Goal: Task Accomplishment & Management: Use online tool/utility

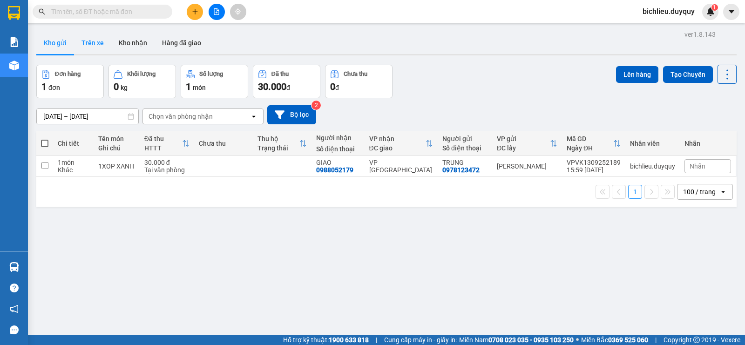
click at [97, 48] on button "Trên xe" at bounding box center [92, 43] width 37 height 22
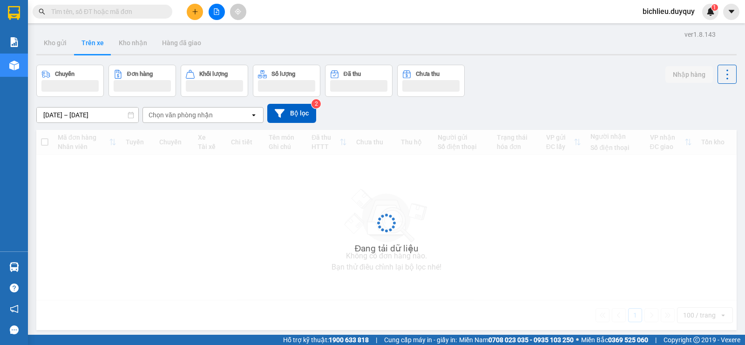
click at [223, 117] on div "Chọn văn phòng nhận" at bounding box center [196, 115] width 107 height 15
click at [208, 116] on div "Chọn văn phòng nhận" at bounding box center [181, 114] width 64 height 9
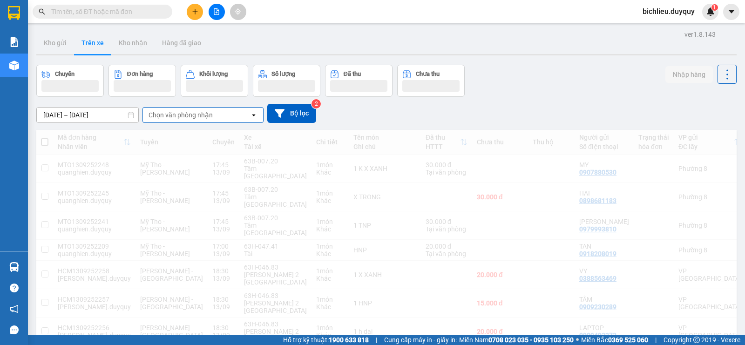
click at [219, 117] on div "Chọn văn phòng nhận" at bounding box center [196, 115] width 107 height 15
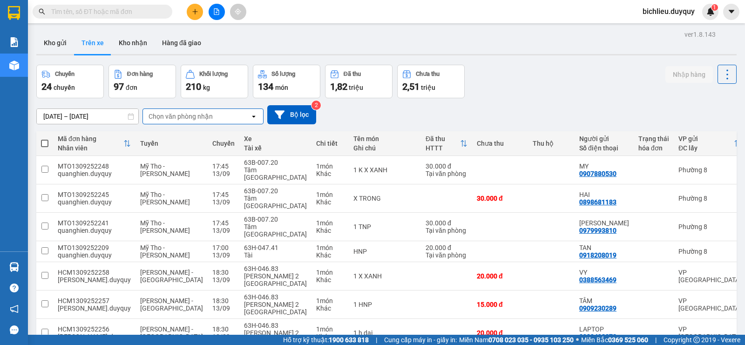
click at [215, 118] on div "Chọn văn phòng nhận" at bounding box center [196, 116] width 107 height 15
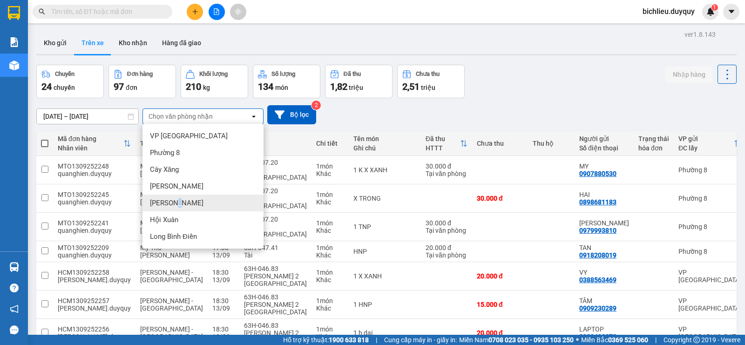
click at [175, 201] on span "[PERSON_NAME]" at bounding box center [177, 202] width 54 height 9
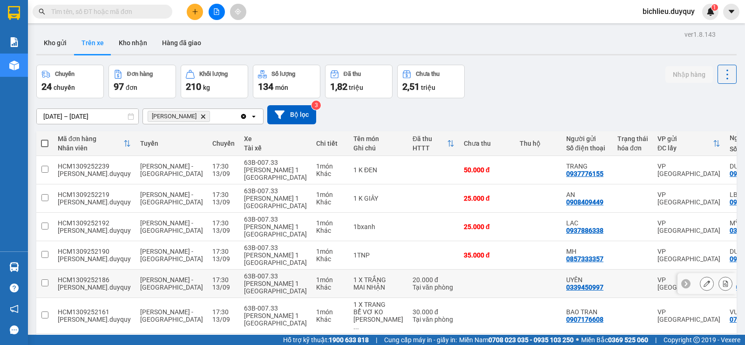
scroll to position [59, 0]
